Goal: Task Accomplishment & Management: Use online tool/utility

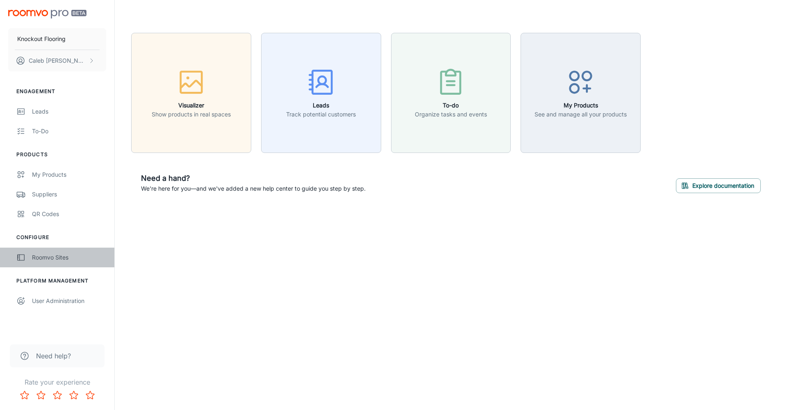
click at [66, 255] on div "Roomvo Sites" at bounding box center [69, 257] width 74 height 9
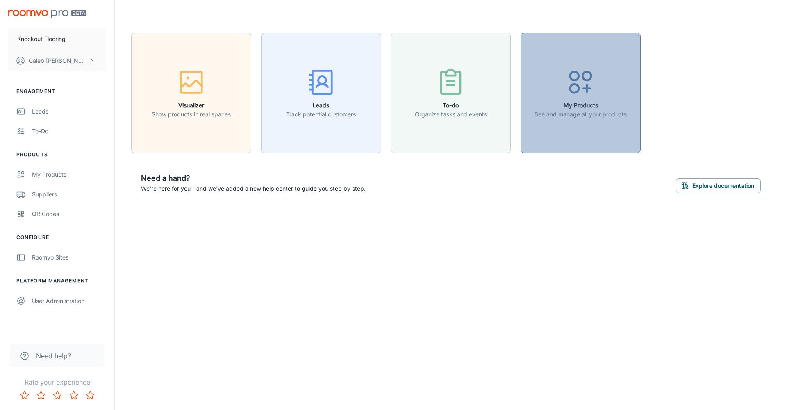
click at [590, 124] on button "My Products See and manage all your products" at bounding box center [580, 93] width 120 height 120
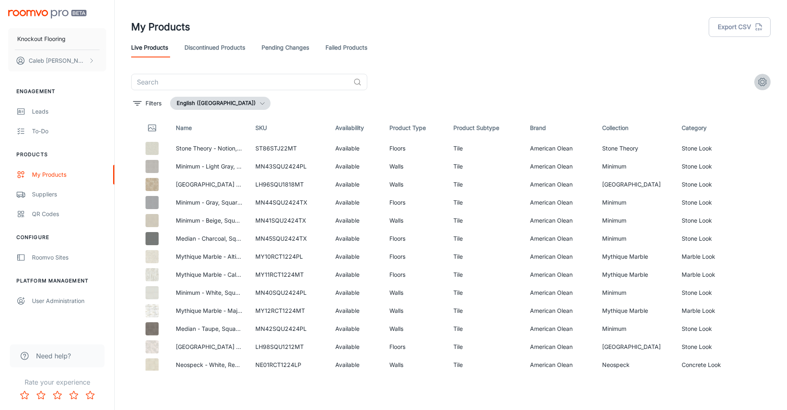
click at [762, 83] on icon "settings" at bounding box center [762, 82] width 10 height 10
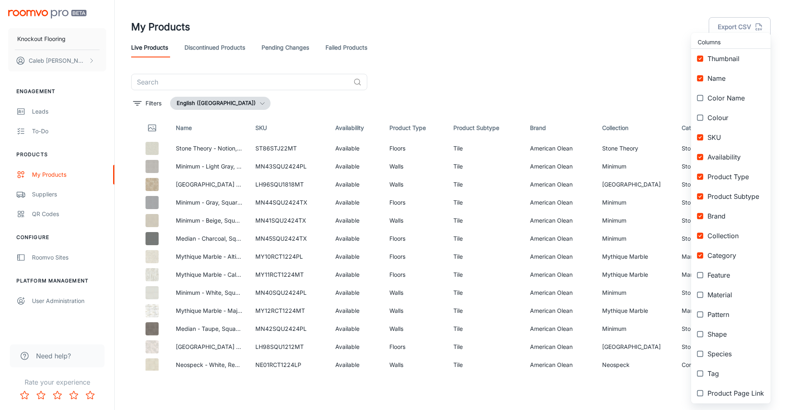
click at [702, 157] on input "checkbox" at bounding box center [699, 157] width 15 height 15
checkbox input "false"
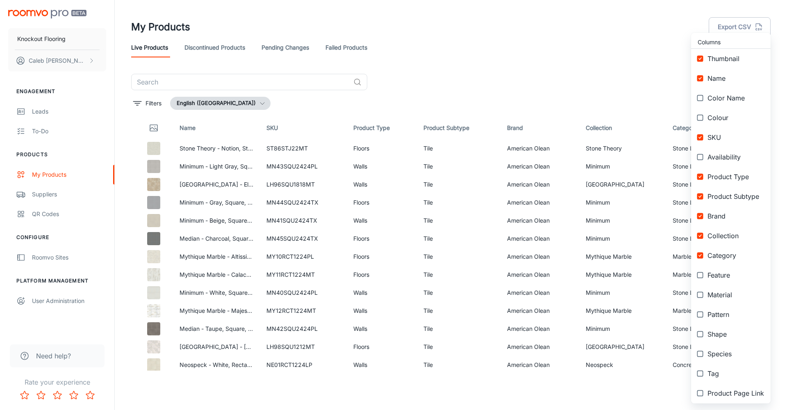
click at [701, 137] on input "checkbox" at bounding box center [699, 137] width 15 height 15
checkbox input "false"
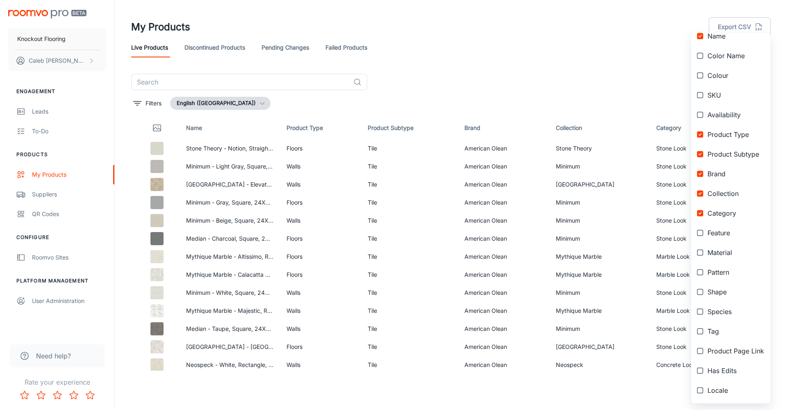
scroll to position [42, 0]
click at [634, 61] on div at bounding box center [393, 205] width 787 height 410
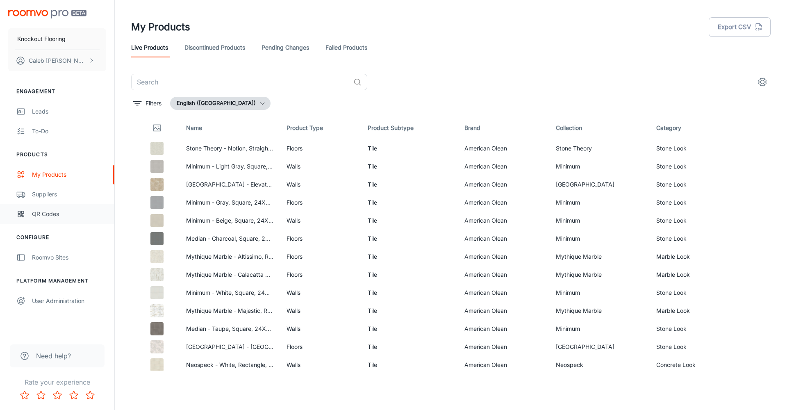
click at [56, 212] on div "QR Codes" at bounding box center [69, 213] width 74 height 9
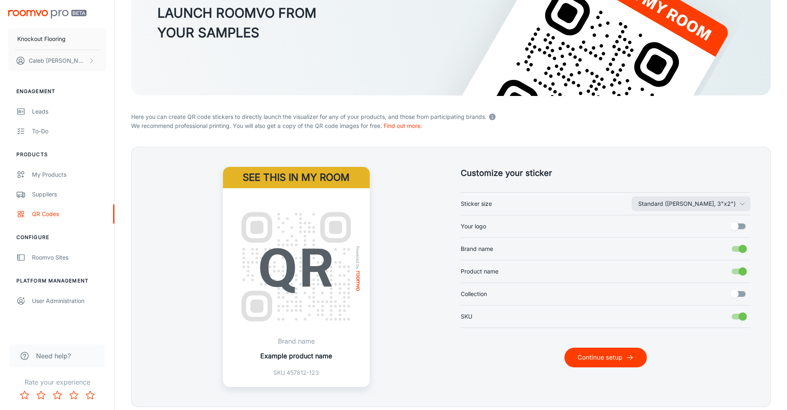
scroll to position [97, 0]
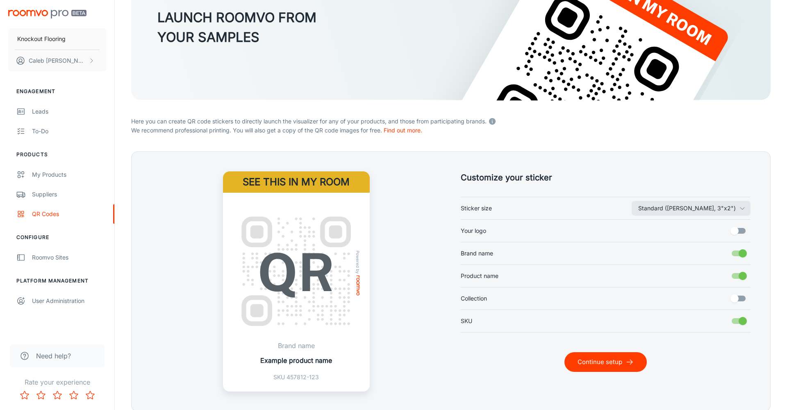
click at [736, 231] on input "Your logo" at bounding box center [734, 231] width 47 height 16
checkbox input "true"
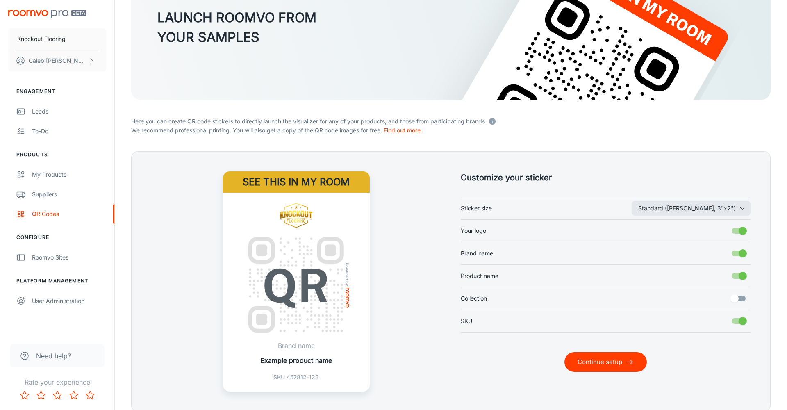
click at [741, 299] on input "Collection" at bounding box center [734, 298] width 47 height 16
click at [740, 298] on input "Collection" at bounding box center [742, 298] width 47 height 16
click at [740, 298] on input "Collection" at bounding box center [734, 298] width 47 height 16
click at [740, 298] on input "Collection" at bounding box center [742, 298] width 47 height 16
click at [740, 298] on input "Collection" at bounding box center [734, 298] width 47 height 16
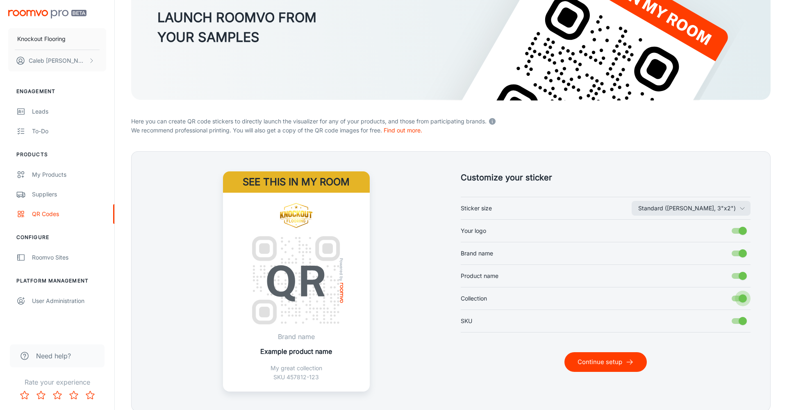
click at [740, 298] on input "Collection" at bounding box center [742, 298] width 47 height 16
click at [740, 298] on input "Collection" at bounding box center [734, 298] width 47 height 16
checkbox input "true"
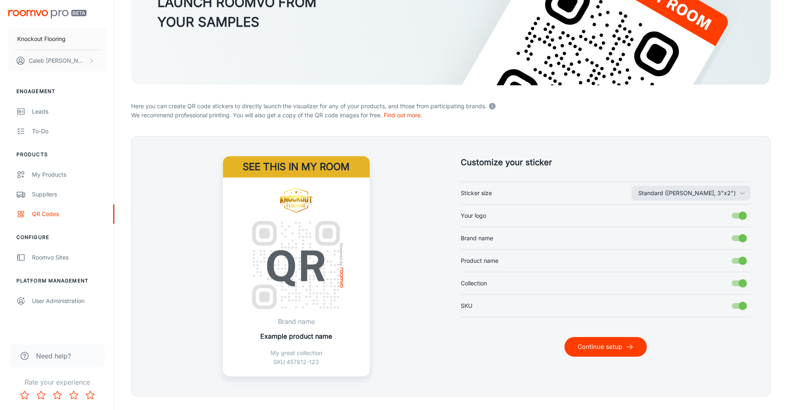
scroll to position [112, 0]
click at [739, 309] on input "SKU" at bounding box center [742, 306] width 47 height 16
checkbox input "false"
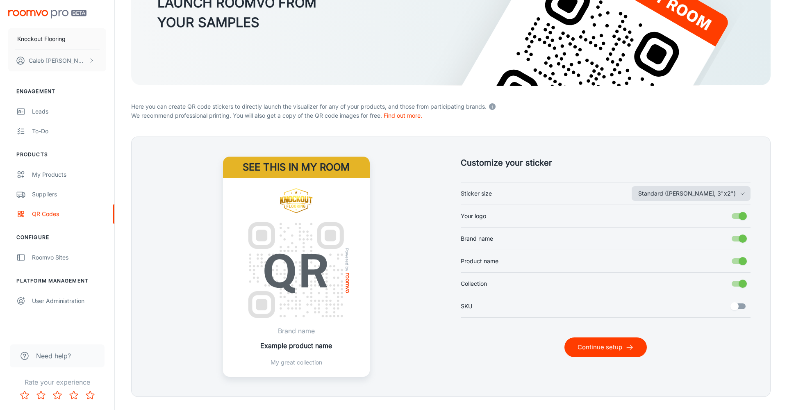
click at [743, 190] on icon "button" at bounding box center [742, 193] width 7 height 7
click at [700, 225] on li "Variable height (width 1.5")" at bounding box center [715, 226] width 123 height 15
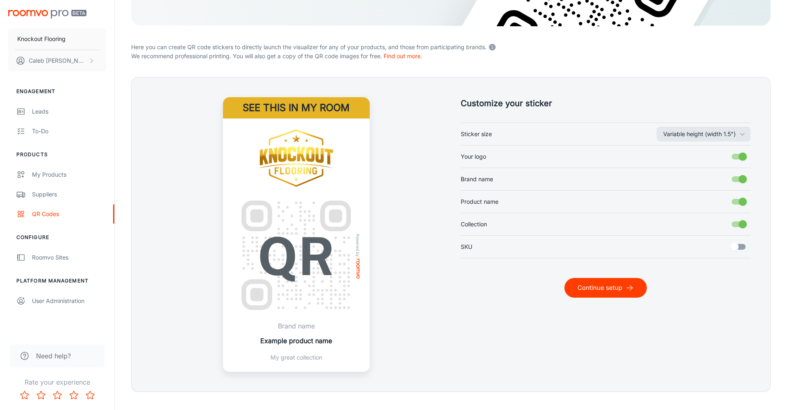
scroll to position [171, 0]
click at [740, 182] on input "Brand name" at bounding box center [742, 180] width 47 height 16
checkbox input "false"
click at [737, 224] on input "Collection" at bounding box center [742, 225] width 47 height 16
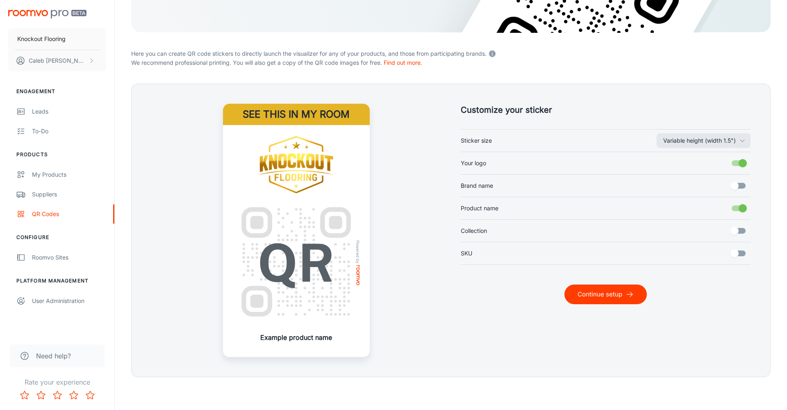
click at [736, 232] on input "Collection" at bounding box center [734, 231] width 47 height 16
checkbox input "true"
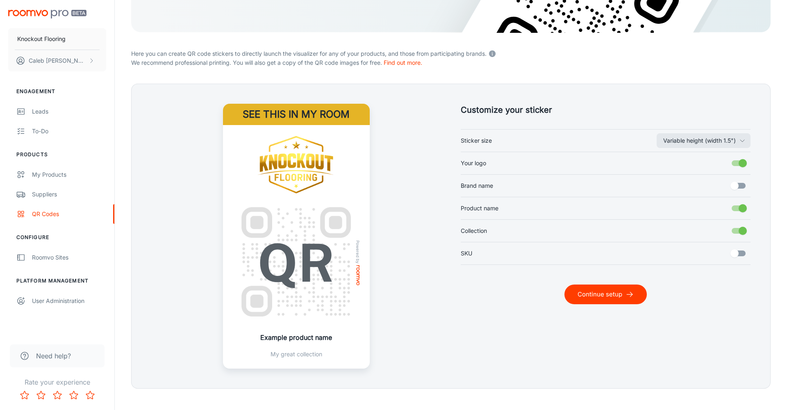
click at [736, 190] on input "Brand name" at bounding box center [734, 186] width 47 height 16
checkbox input "true"
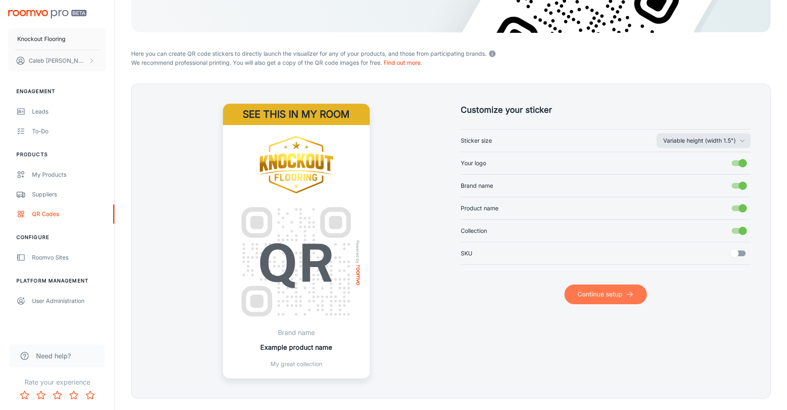
click at [612, 292] on button "Continue setup" at bounding box center [605, 294] width 82 height 20
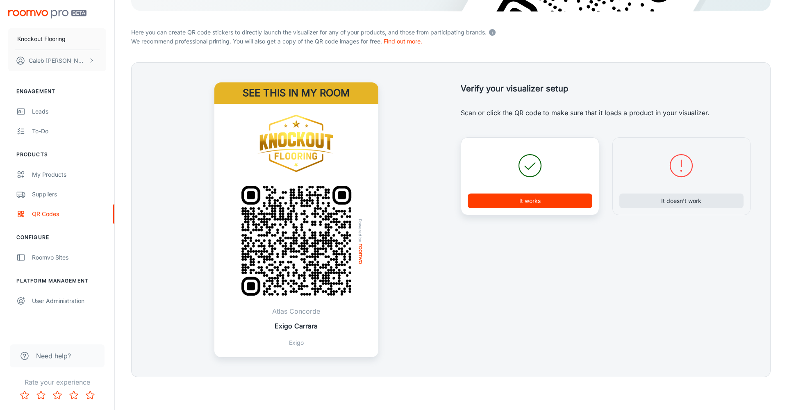
scroll to position [186, 0]
click at [680, 201] on button "It doesn’t work" at bounding box center [681, 200] width 125 height 15
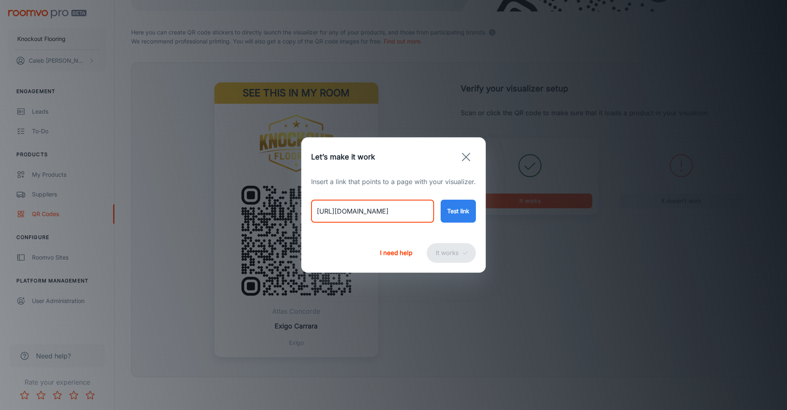
drag, startPoint x: 419, startPoint y: 210, endPoint x: 287, endPoint y: 212, distance: 131.9
click at [287, 212] on div "Let’s make it work Insert a link that points to a page with your visualizer. [U…" at bounding box center [393, 205] width 787 height 410
paste input "/?roomvoStartVisualizer=true&product_type=Floor&sku=f3b3b5c0-b272-4f0b-8581-2b7…"
type input "[URL][DOMAIN_NAME]"
click at [464, 211] on button "Test link" at bounding box center [457, 210] width 35 height 23
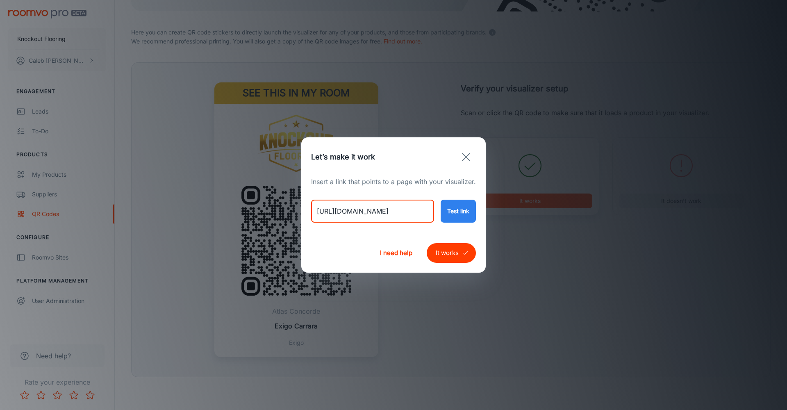
click at [399, 212] on input "[URL][DOMAIN_NAME]" at bounding box center [372, 210] width 123 height 23
click at [465, 154] on icon "button" at bounding box center [465, 156] width 13 height 13
